Goal: Use online tool/utility: Utilize a website feature to perform a specific function

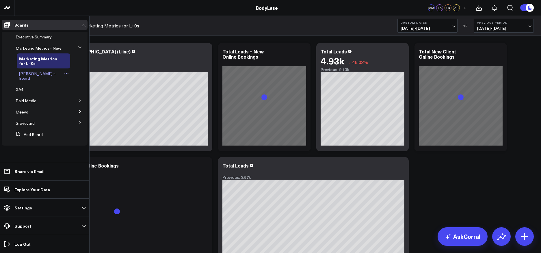
click at [39, 74] on span "[PERSON_NAME]'s Board" at bounding box center [37, 76] width 36 height 10
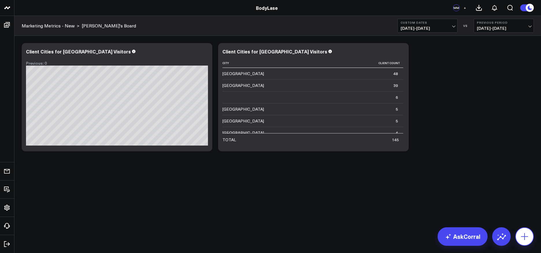
click at [522, 236] on icon at bounding box center [524, 236] width 9 height 9
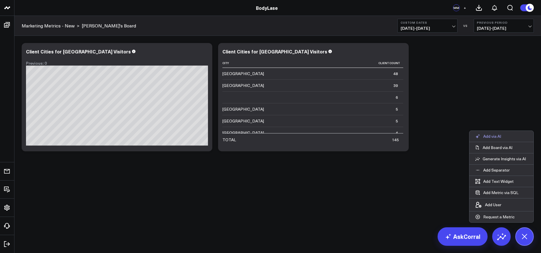
click at [495, 134] on p "Add via AI" at bounding box center [493, 136] width 18 height 5
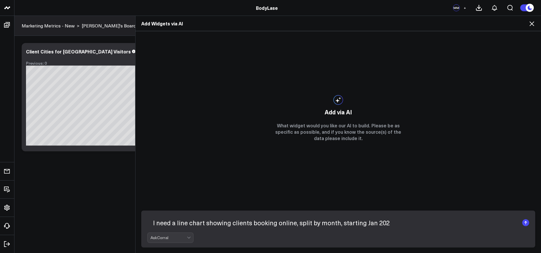
type textarea "I need a line chart showing clients booking online, split by month, starting [D…"
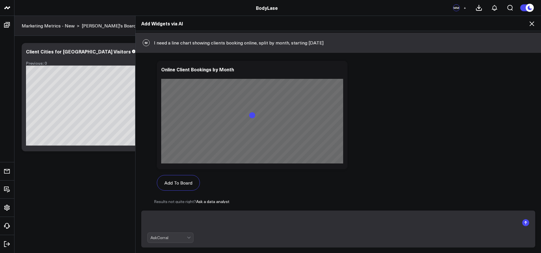
scroll to position [173, 0]
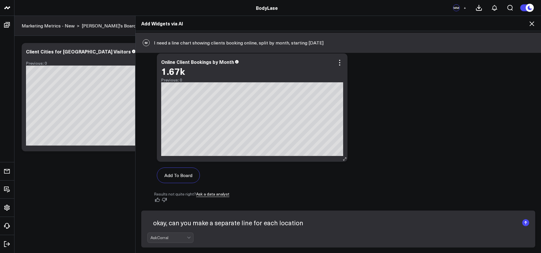
type textarea "okay, can you make a separate line for each location?"
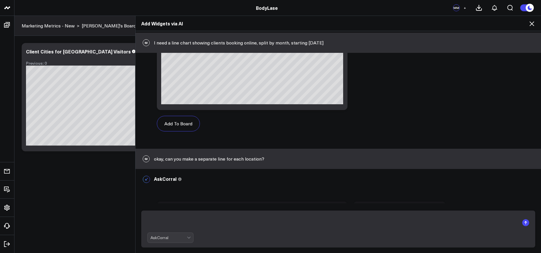
scroll to position [515, 0]
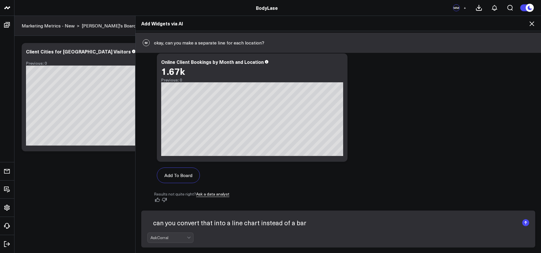
type textarea "can you convert that into a line chart instead of a bar?"
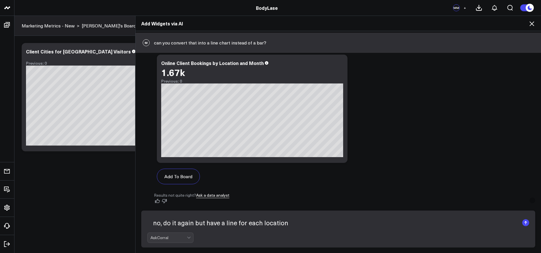
type textarea "no, do it again but have a line for each location."
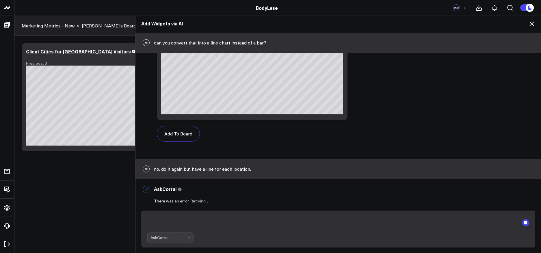
scroll to position [898, 0]
click at [170, 222] on textarea at bounding box center [333, 222] width 372 height 15
click at [525, 222] on rect "submit" at bounding box center [526, 222] width 3 height 3
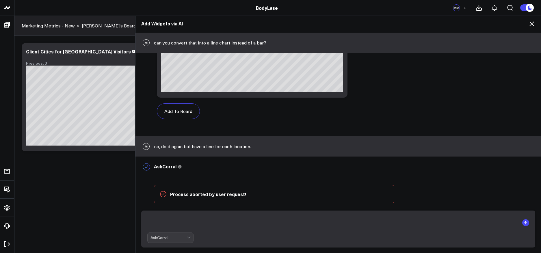
click at [166, 223] on textarea at bounding box center [333, 222] width 372 height 15
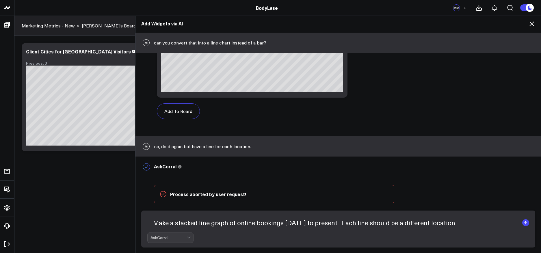
type textarea "Make a stacked line graph of online bookings [DATE] to present. Each line shoul…"
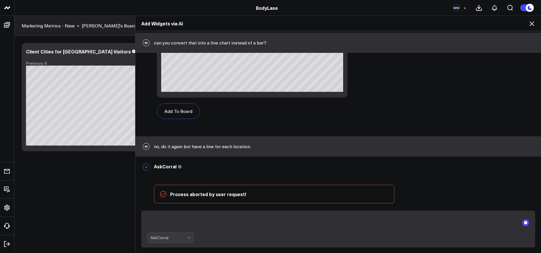
scroll to position [974, 0]
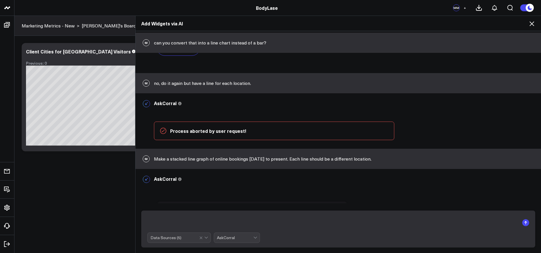
scroll to position [1273, 0]
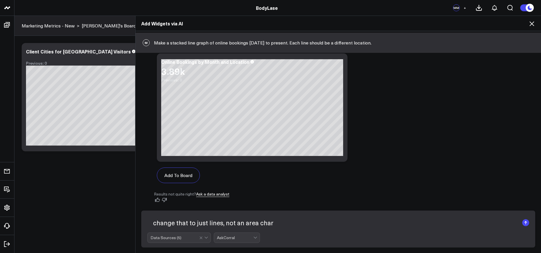
type textarea "change that to just lines, not an area chart"
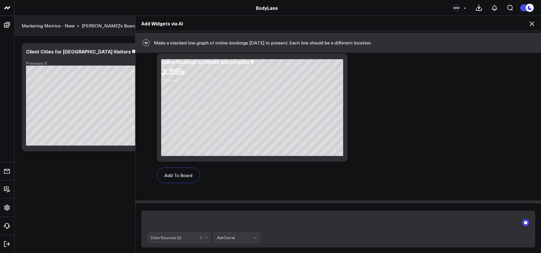
scroll to position [1315, 0]
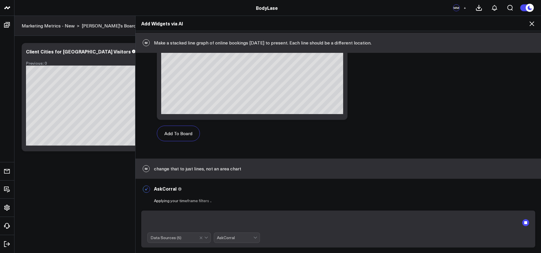
click at [207, 222] on textarea at bounding box center [333, 222] width 372 height 15
type textarea "Why is this so hard?"
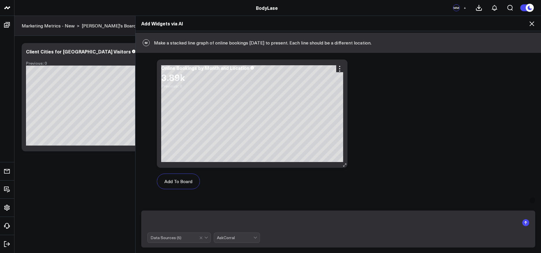
scroll to position [1263, 0]
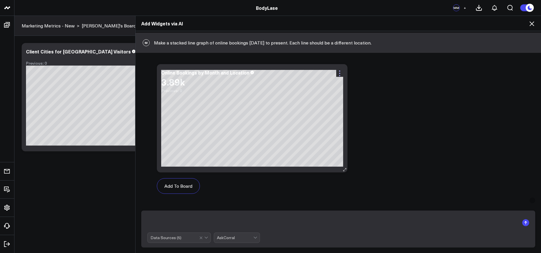
click at [338, 75] on icon at bounding box center [339, 73] width 7 height 7
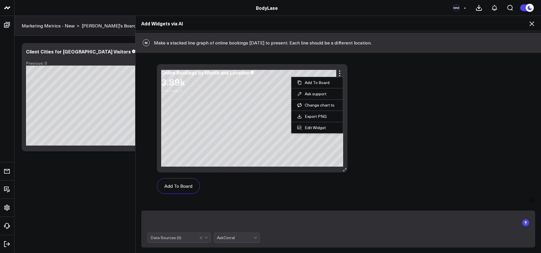
click at [0, 0] on button "Line Chart" at bounding box center [0, 0] width 0 height 0
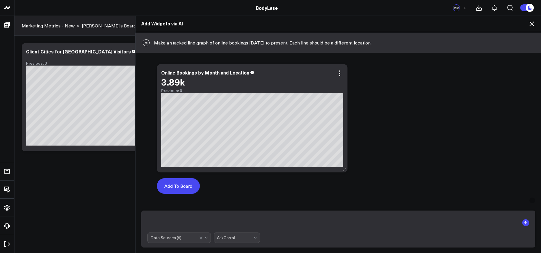
click at [173, 189] on button "Add To Board" at bounding box center [178, 186] width 43 height 16
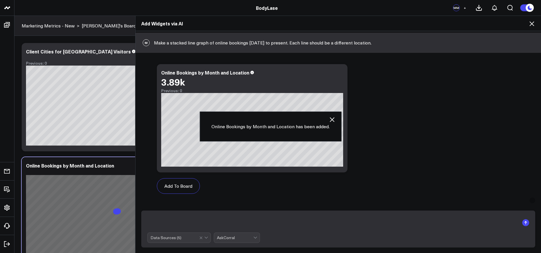
scroll to position [50, 0]
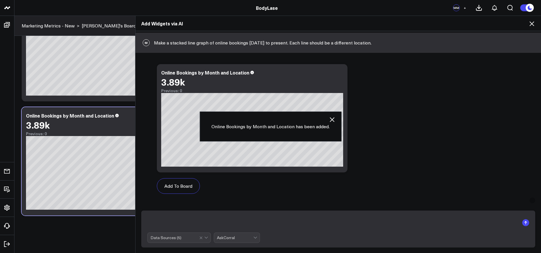
click at [534, 23] on icon at bounding box center [532, 23] width 5 height 5
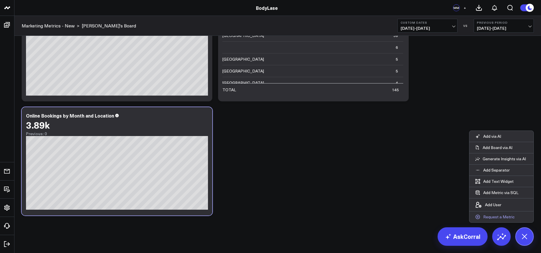
click at [491, 217] on p "Request a Metric" at bounding box center [500, 216] width 32 height 5
click at [500, 160] on p "Generate Insights via AI" at bounding box center [504, 158] width 43 height 5
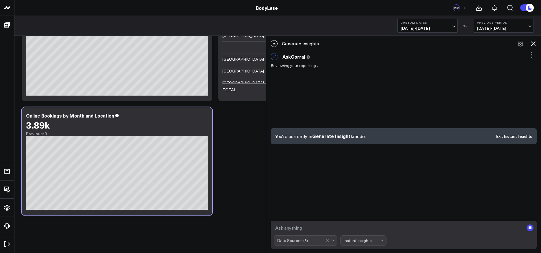
click at [288, 229] on textarea at bounding box center [399, 228] width 250 height 10
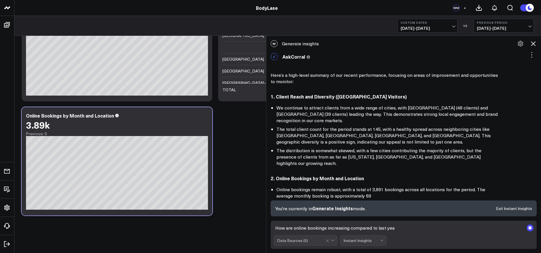
type textarea "How are online bookings increasing compared to last year"
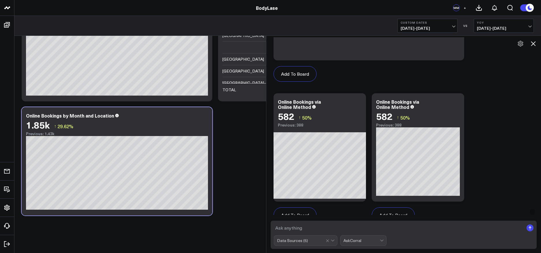
scroll to position [606, 0]
